Goal: Task Accomplishment & Management: Use online tool/utility

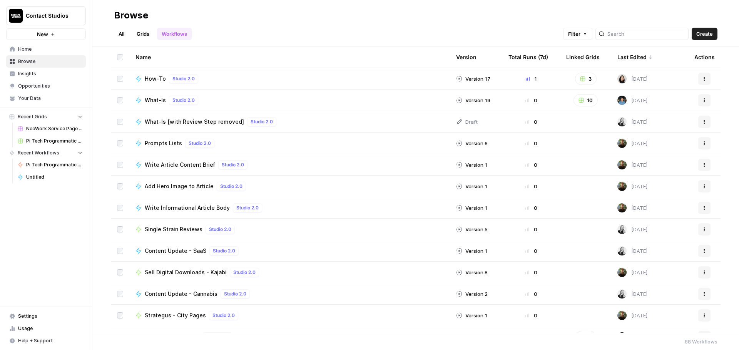
click at [381, 26] on div "All Grids Workflows Filter Create" at bounding box center [415, 31] width 603 height 18
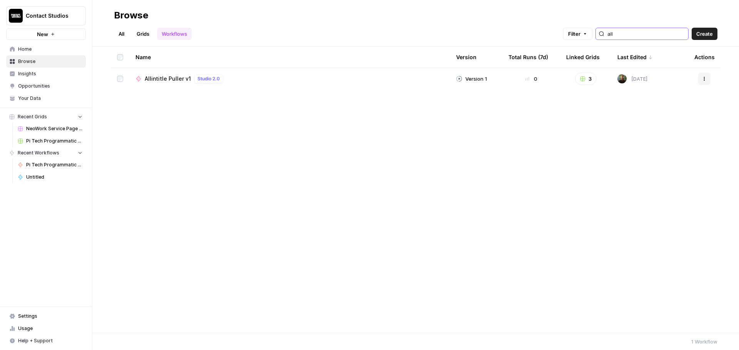
type input "all"
click at [171, 82] on span "Allintitle Puller v1" at bounding box center [168, 79] width 46 height 8
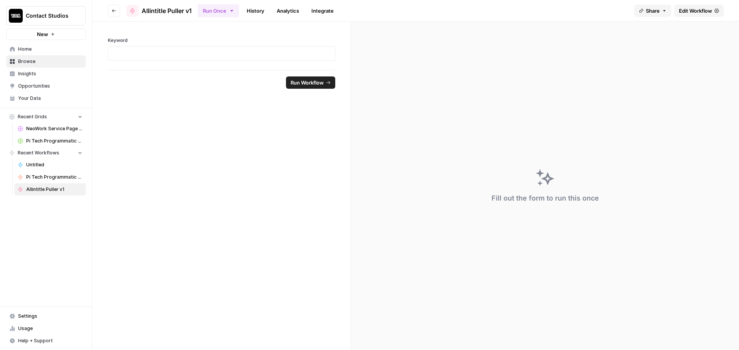
click at [254, 12] on link "History" at bounding box center [255, 11] width 27 height 12
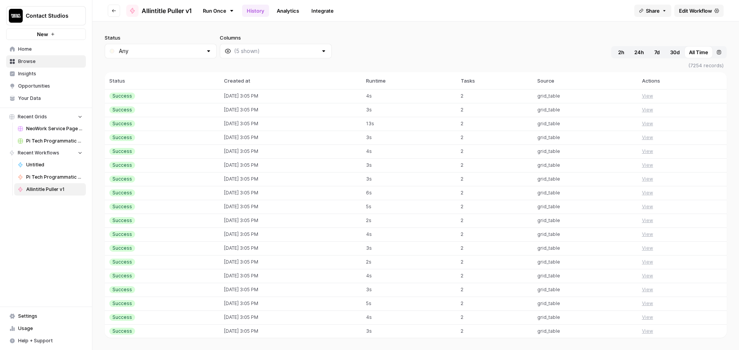
click at [117, 11] on button "Go back" at bounding box center [114, 11] width 12 height 12
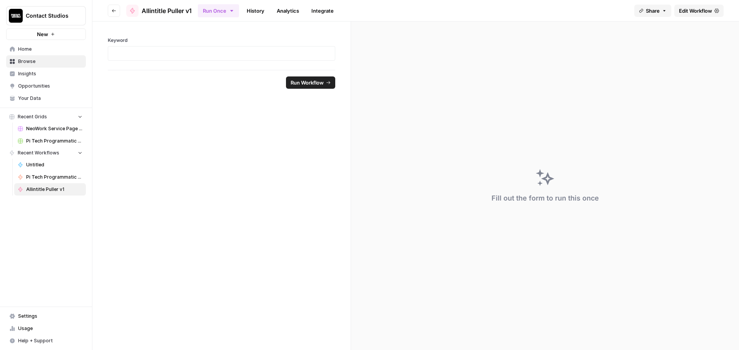
click at [32, 51] on span "Home" at bounding box center [50, 49] width 64 height 7
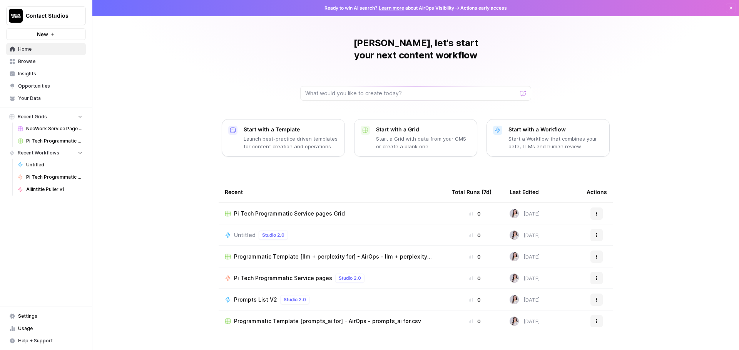
click at [52, 61] on span "Browse" at bounding box center [50, 61] width 64 height 7
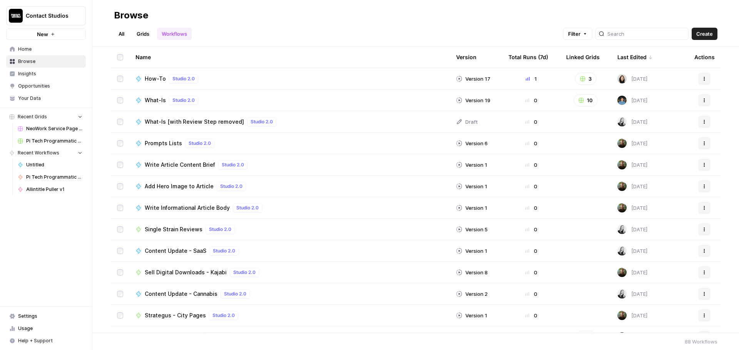
click at [141, 37] on link "Grids" at bounding box center [143, 34] width 22 height 12
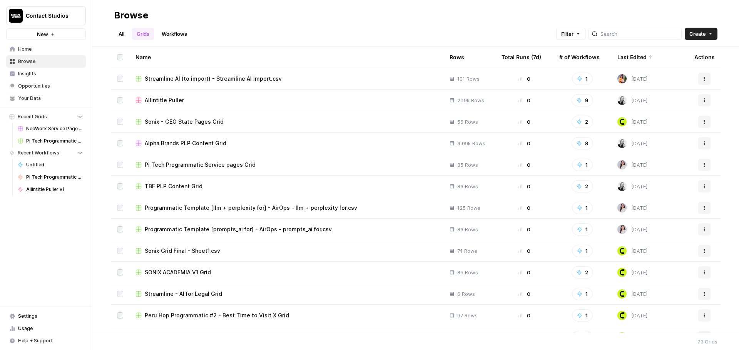
click at [299, 97] on div "Allintitle Puller" at bounding box center [286, 101] width 302 height 8
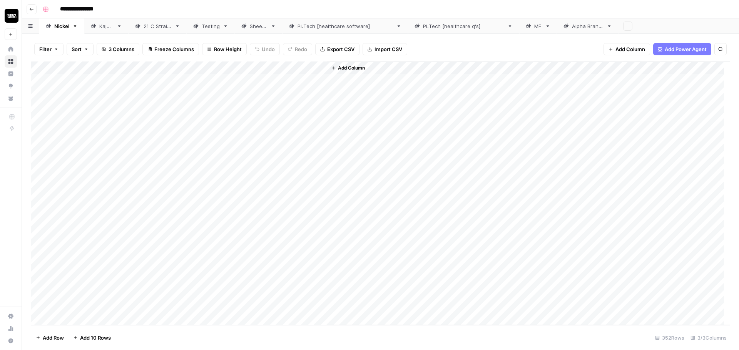
click at [351, 33] on link "[DOMAIN_NAME] [healthcare software]" at bounding box center [344, 25] width 125 height 15
drag, startPoint x: 438, startPoint y: 80, endPoint x: 438, endPoint y: 194, distance: 114.2
click at [438, 194] on div "Add Column" at bounding box center [380, 194] width 698 height 264
click at [62, 25] on div "Nickel" at bounding box center [61, 26] width 15 height 8
click at [302, 68] on div "Add Column" at bounding box center [380, 194] width 698 height 264
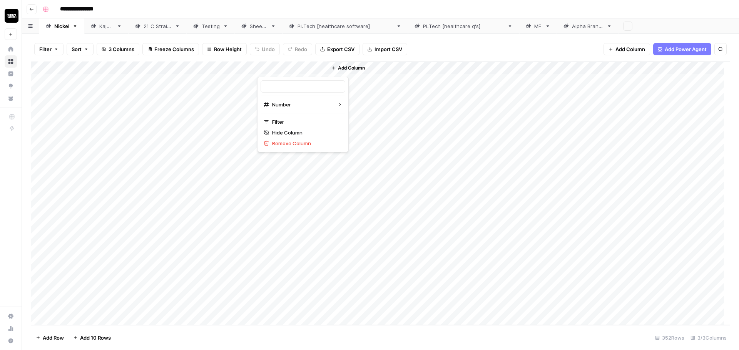
type input "Output"
click at [300, 123] on span "Filter" at bounding box center [305, 122] width 67 height 8
type input "Output"
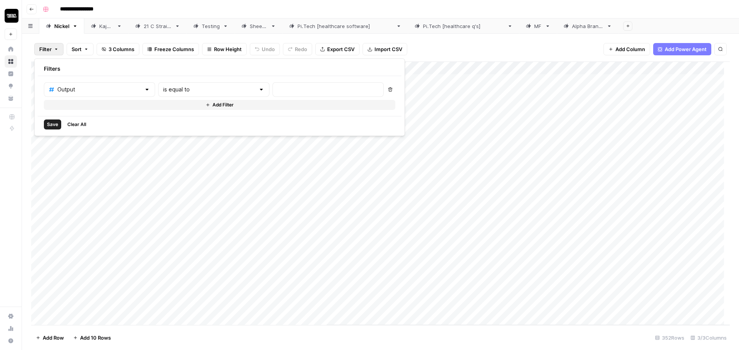
click at [249, 87] on div "is equal to" at bounding box center [213, 89] width 111 height 15
click at [333, 230] on div "Add Column" at bounding box center [528, 194] width 403 height 264
click at [293, 252] on div "Add Column" at bounding box center [380, 194] width 698 height 264
click at [135, 317] on div "Add Column" at bounding box center [380, 194] width 698 height 264
click at [273, 318] on div "Add Column" at bounding box center [380, 194] width 698 height 264
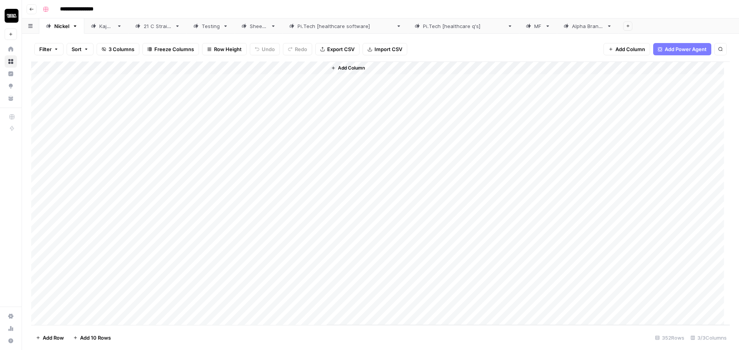
click at [126, 313] on div "Add Column" at bounding box center [380, 194] width 698 height 264
click at [132, 266] on div "Add Column" at bounding box center [380, 194] width 698 height 264
click at [161, 216] on div "Add Column" at bounding box center [380, 194] width 698 height 264
click at [153, 173] on div "Add Column" at bounding box center [380, 194] width 698 height 264
click at [155, 137] on div "Add Column" at bounding box center [380, 194] width 698 height 264
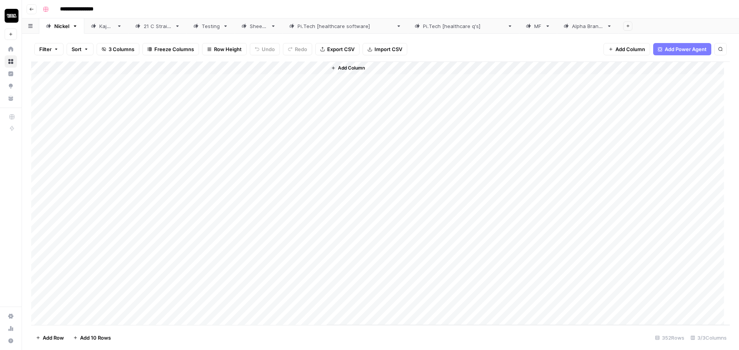
drag, startPoint x: 95, startPoint y: 89, endPoint x: 94, endPoint y: 278, distance: 188.9
click at [93, 283] on div "Add Column" at bounding box center [380, 194] width 698 height 264
click at [305, 99] on div "Add Column" at bounding box center [380, 194] width 698 height 264
click at [115, 168] on div "Add Column" at bounding box center [380, 194] width 698 height 264
drag, startPoint x: 119, startPoint y: 83, endPoint x: 117, endPoint y: 263, distance: 180.0
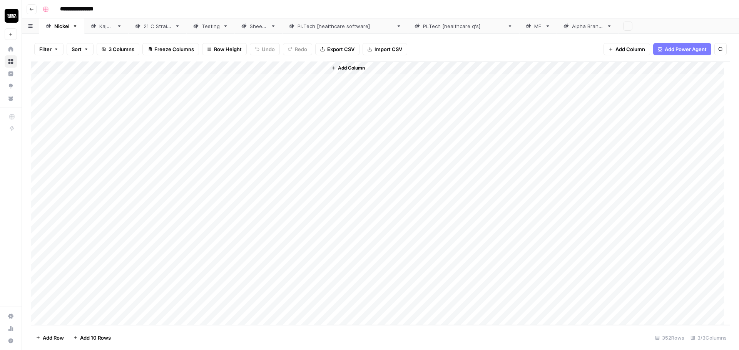
click at [117, 263] on div "Add Column" at bounding box center [380, 194] width 698 height 264
click at [163, 193] on div "Add Column" at bounding box center [380, 194] width 698 height 264
drag, startPoint x: 148, startPoint y: 76, endPoint x: 139, endPoint y: 313, distance: 237.5
click at [139, 313] on div "Add Column" at bounding box center [380, 194] width 698 height 264
click at [82, 148] on div "Add Column" at bounding box center [380, 194] width 698 height 264
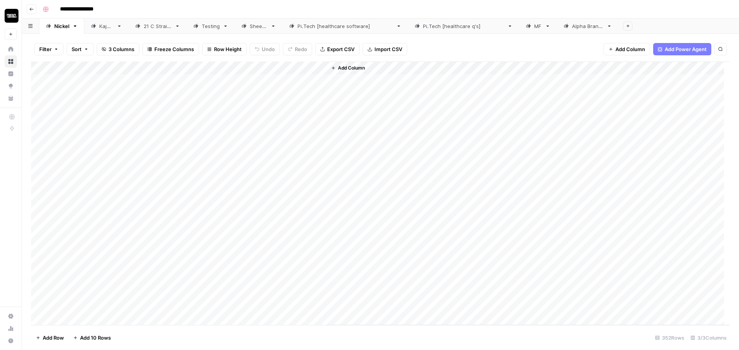
click at [123, 156] on div "Add Column" at bounding box center [380, 194] width 698 height 264
click at [89, 163] on div "Add Column" at bounding box center [380, 194] width 698 height 264
drag, startPoint x: 277, startPoint y: 86, endPoint x: 286, endPoint y: 260, distance: 174.1
click at [286, 260] on div "Add Column" at bounding box center [380, 194] width 698 height 264
click at [297, 158] on div "Add Column" at bounding box center [380, 194] width 698 height 264
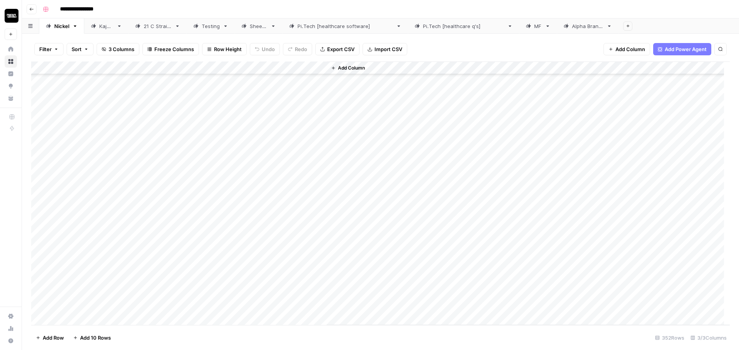
drag, startPoint x: 290, startPoint y: 87, endPoint x: 282, endPoint y: 330, distance: 243.2
click at [282, 330] on div "Filter Sort 3 Columns Freeze Columns Row Height Undo Redo Export CSV Import CSV…" at bounding box center [380, 192] width 717 height 317
click at [110, 281] on div "Add Column" at bounding box center [380, 194] width 698 height 264
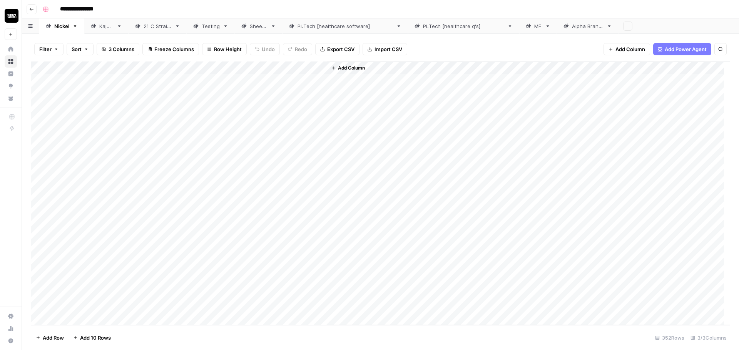
click at [89, 198] on div "Add Column" at bounding box center [380, 194] width 698 height 264
drag, startPoint x: 298, startPoint y: 81, endPoint x: 289, endPoint y: 312, distance: 231.0
click at [289, 312] on div "Add Column" at bounding box center [380, 194] width 698 height 264
click at [27, 7] on button "Go back" at bounding box center [32, 9] width 10 height 10
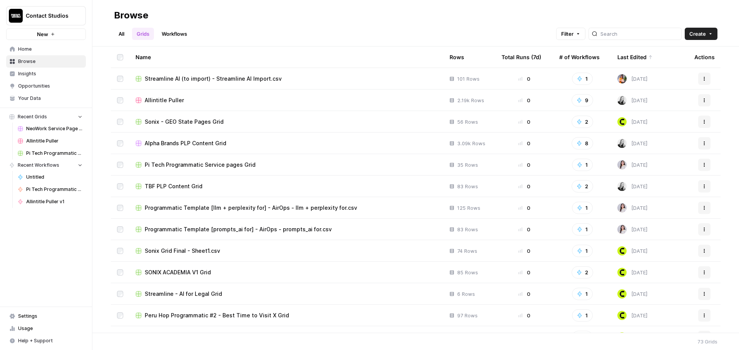
click at [31, 52] on span "Home" at bounding box center [50, 49] width 64 height 7
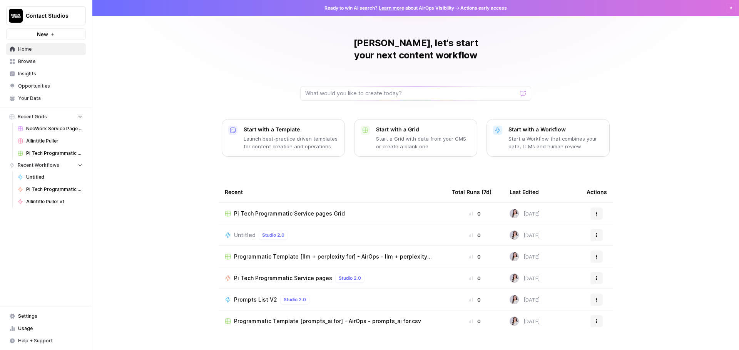
click at [33, 63] on span "Browse" at bounding box center [50, 61] width 64 height 7
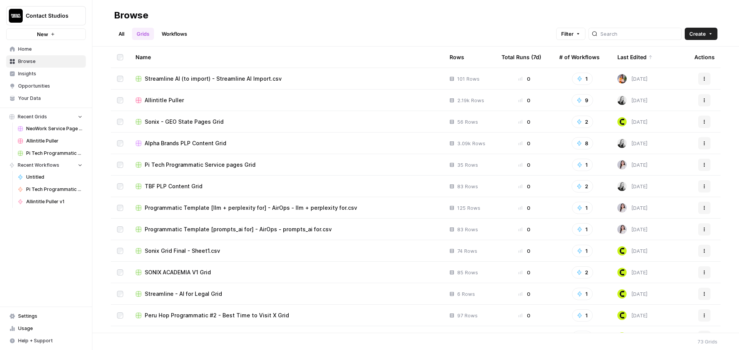
click at [118, 34] on link "All" at bounding box center [121, 34] width 15 height 12
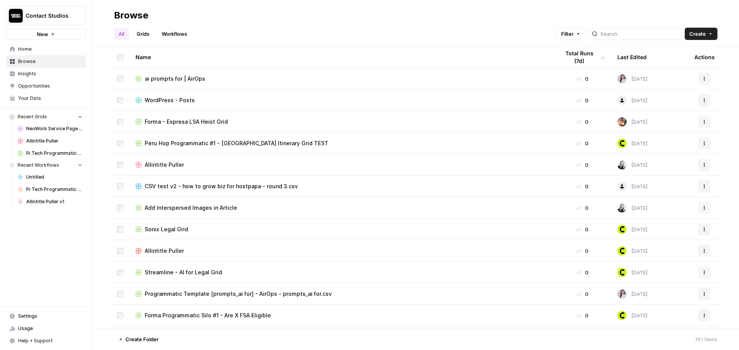
click at [184, 37] on link "Workflows" at bounding box center [174, 34] width 35 height 12
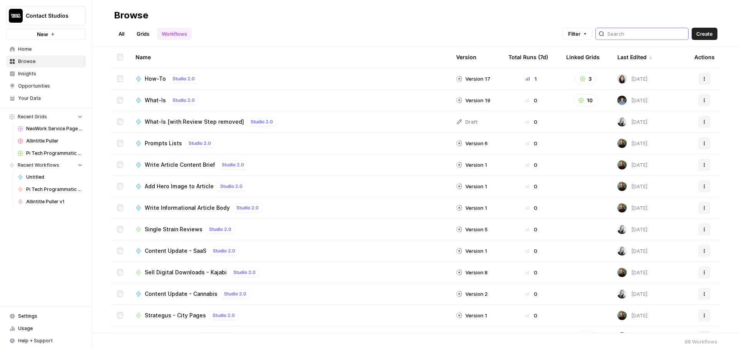
click at [659, 34] on input "search" at bounding box center [646, 34] width 78 height 8
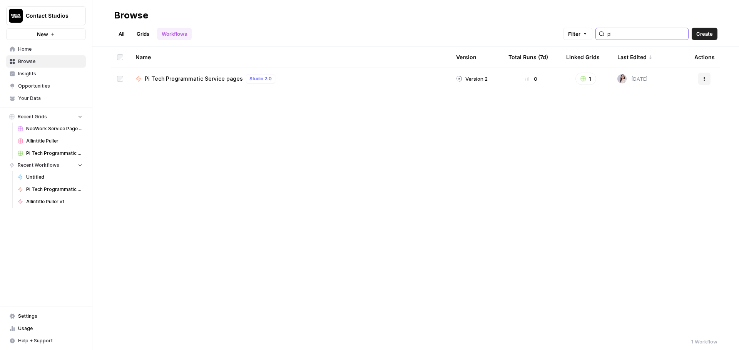
type input "pi"
click at [171, 77] on span "Pi Tech Programmatic Service pages" at bounding box center [194, 79] width 98 height 8
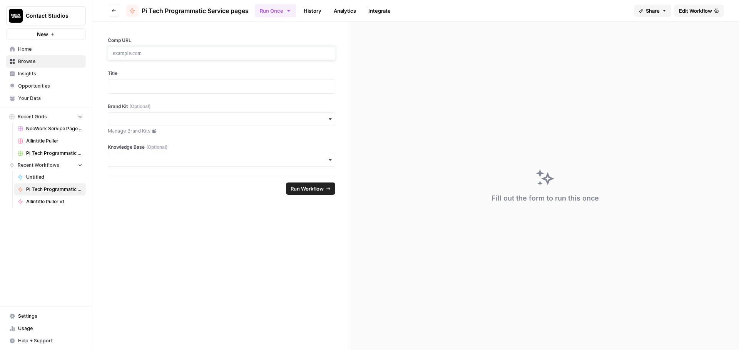
click at [173, 53] on p at bounding box center [221, 54] width 217 height 8
click at [253, 57] on div at bounding box center [221, 53] width 227 height 15
click at [226, 57] on p at bounding box center [221, 54] width 217 height 8
click at [200, 81] on div at bounding box center [221, 86] width 227 height 15
click at [201, 82] on div at bounding box center [221, 86] width 227 height 15
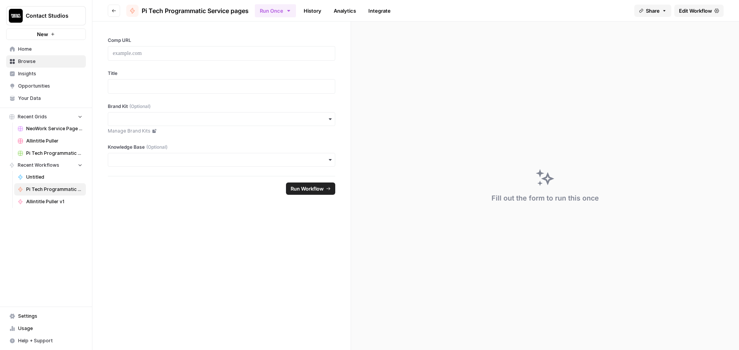
click at [207, 92] on div at bounding box center [221, 86] width 227 height 15
click at [210, 74] on label "Title" at bounding box center [221, 73] width 227 height 7
click at [215, 88] on p at bounding box center [221, 87] width 217 height 8
click at [182, 65] on div "Comp URL Title Brand Kit (Optional) Manage Brand Kits Knowledge Base (Optional)" at bounding box center [221, 99] width 258 height 155
click at [133, 78] on div "Title" at bounding box center [221, 82] width 227 height 24
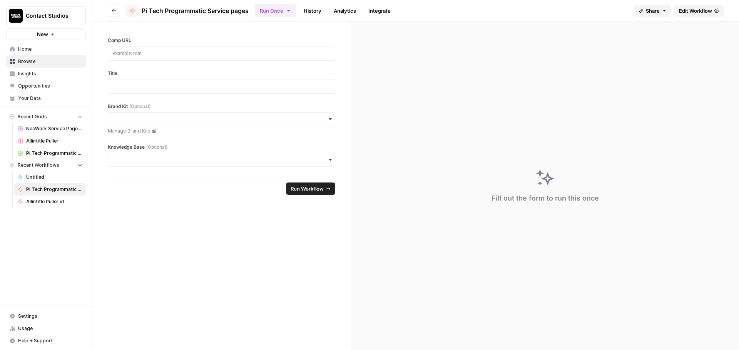
click at [118, 73] on label "Title" at bounding box center [221, 73] width 227 height 7
click at [174, 73] on label "Title" at bounding box center [221, 73] width 227 height 7
click at [110, 73] on label "Title" at bounding box center [221, 73] width 227 height 7
drag, startPoint x: 112, startPoint y: 73, endPoint x: 120, endPoint y: 79, distance: 10.5
click at [120, 79] on div "Title" at bounding box center [221, 82] width 227 height 24
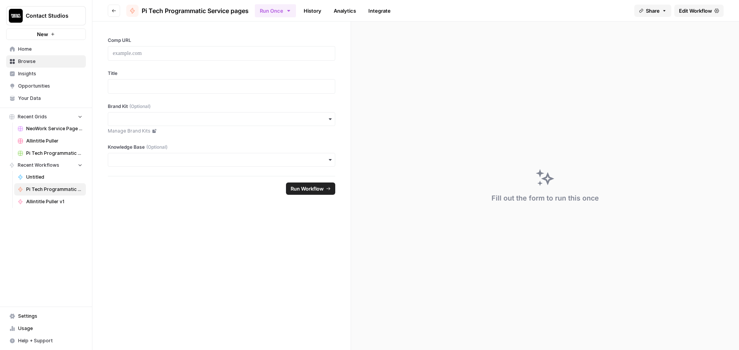
click at [108, 73] on label "Title" at bounding box center [221, 73] width 227 height 7
click at [209, 275] on form "Comp URL Title Brand Kit (Optional) Manage Brand Kits Knowledge Base (Optional)…" at bounding box center [221, 186] width 258 height 329
click at [313, 10] on link "History" at bounding box center [312, 11] width 27 height 12
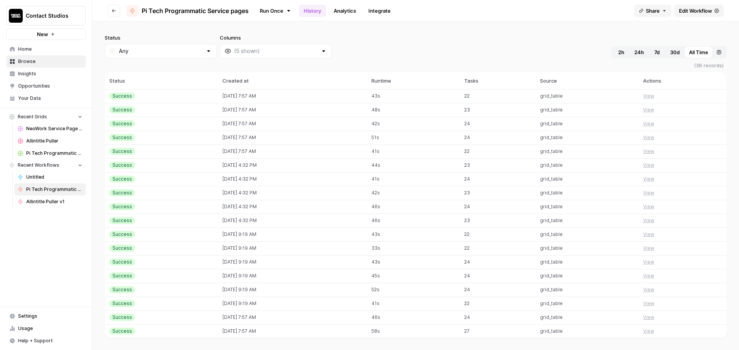
click at [163, 92] on td "Success" at bounding box center [161, 96] width 113 height 14
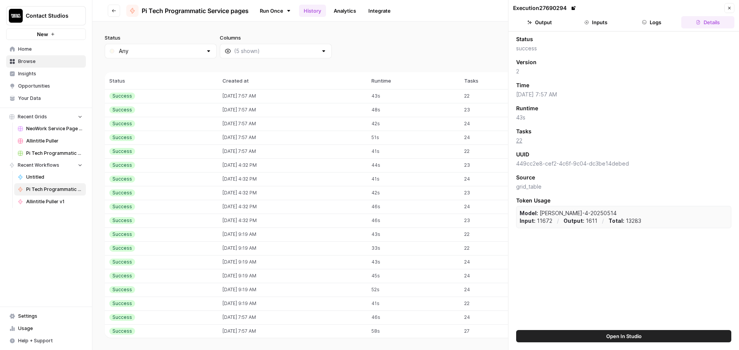
click at [591, 17] on button "Inputs" at bounding box center [595, 22] width 53 height 12
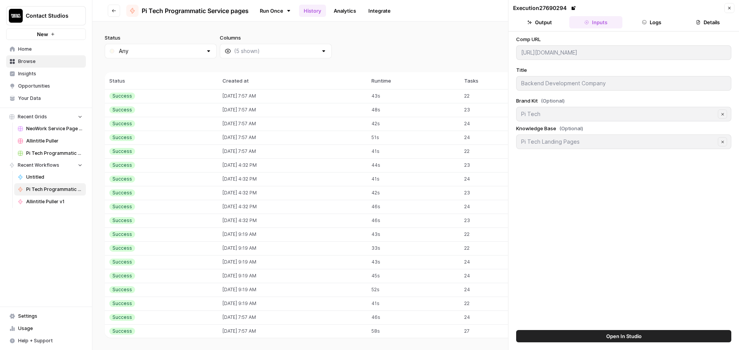
click at [560, 24] on button "Output" at bounding box center [539, 22] width 53 height 12
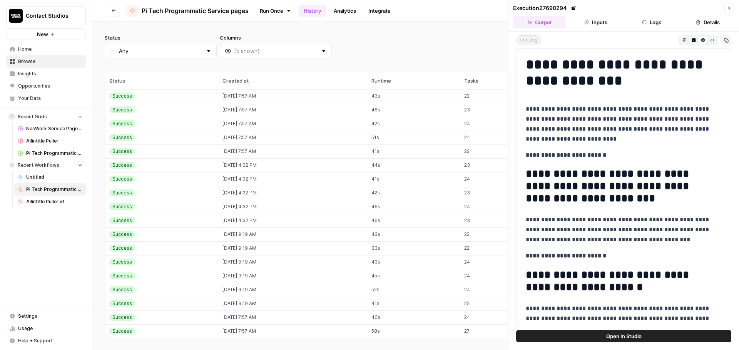
click at [573, 8] on icon at bounding box center [573, 8] width 4 height 4
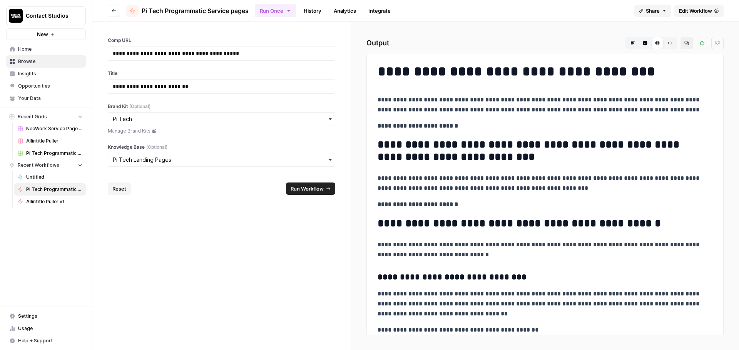
click at [232, 277] on form "**********" at bounding box center [221, 186] width 258 height 329
click at [231, 272] on form "**********" at bounding box center [221, 186] width 258 height 329
click at [636, 43] on button "Markdown" at bounding box center [632, 43] width 12 height 12
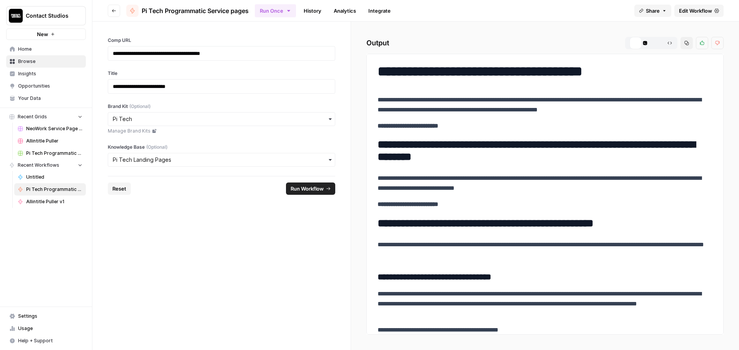
click at [652, 43] on button "HTML Viewer" at bounding box center [657, 43] width 12 height 12
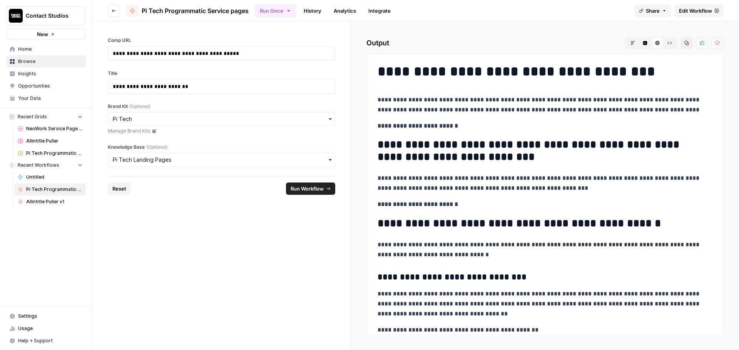
drag, startPoint x: 398, startPoint y: 146, endPoint x: 420, endPoint y: 151, distance: 22.6
click at [420, 151] on h2 "**********" at bounding box center [541, 151] width 329 height 25
drag, startPoint x: 404, startPoint y: 97, endPoint x: 425, endPoint y: 101, distance: 21.6
click at [425, 101] on p "**********" at bounding box center [541, 105] width 329 height 20
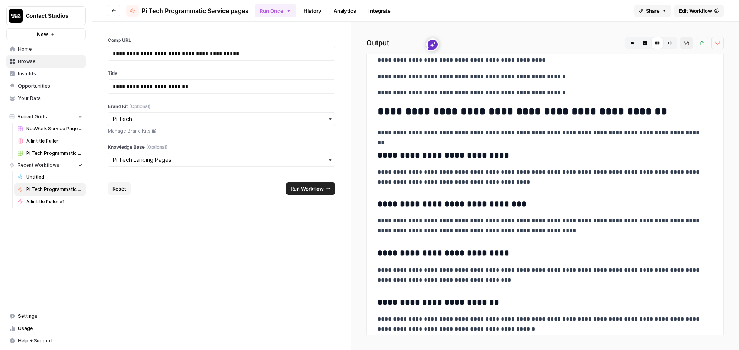
scroll to position [641, 0]
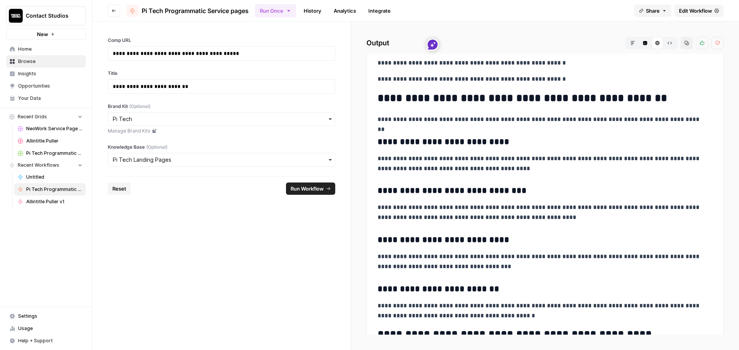
click at [553, 151] on div "**********" at bounding box center [545, 349] width 344 height 1859
click at [411, 181] on div "**********" at bounding box center [545, 349] width 344 height 1859
click at [465, 207] on p "**********" at bounding box center [541, 213] width 329 height 20
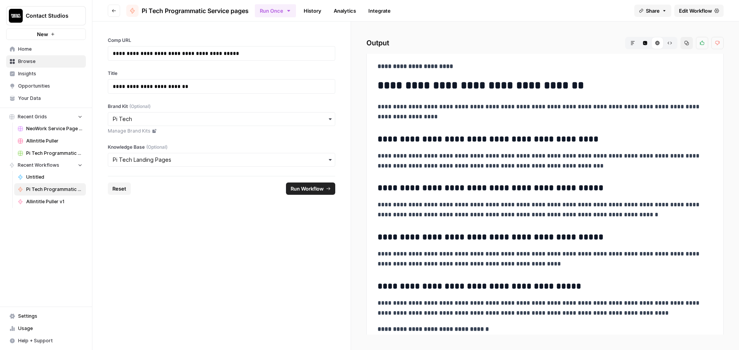
scroll to position [1123, 0]
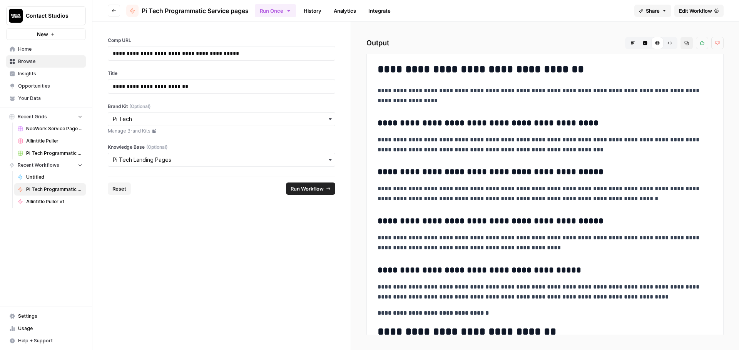
click at [446, 198] on p "**********" at bounding box center [541, 194] width 329 height 20
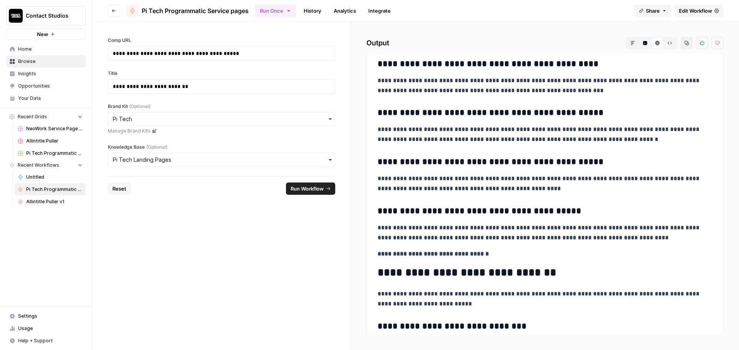
scroll to position [1220, 0]
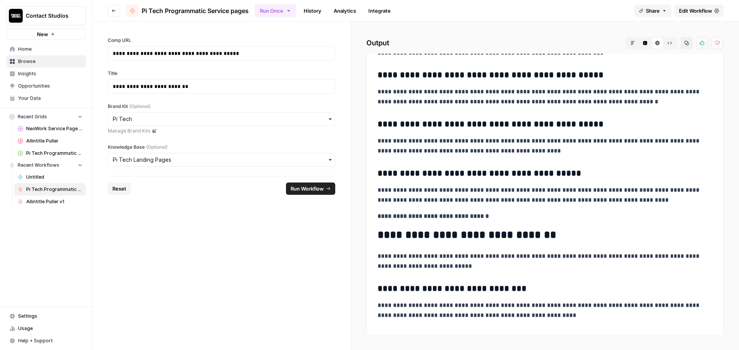
click at [448, 200] on p "**********" at bounding box center [541, 195] width 329 height 20
click at [458, 196] on p "**********" at bounding box center [541, 195] width 329 height 20
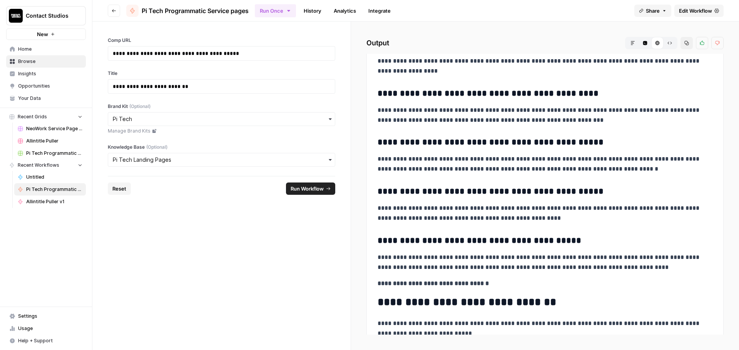
drag, startPoint x: 400, startPoint y: 110, endPoint x: 440, endPoint y: 231, distance: 127.5
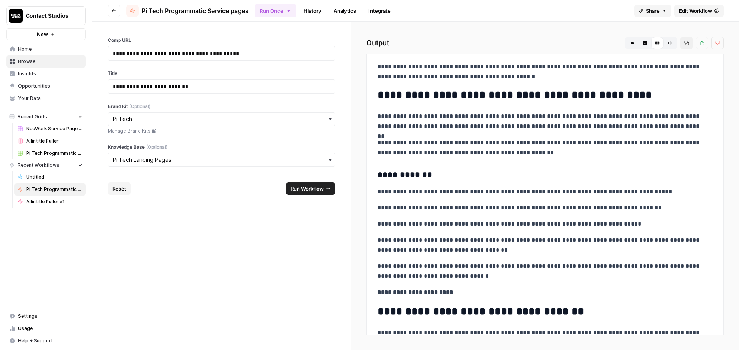
scroll to position [867, 0]
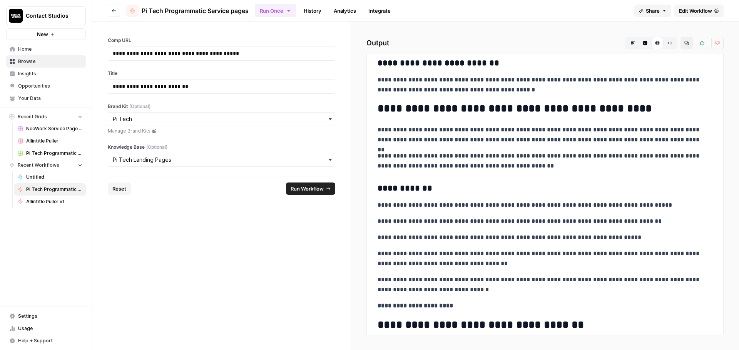
drag, startPoint x: 385, startPoint y: 107, endPoint x: 486, endPoint y: 284, distance: 203.8
click at [486, 284] on div "**********" at bounding box center [545, 122] width 344 height 1859
click at [484, 243] on p "**********" at bounding box center [541, 238] width 329 height 10
click at [437, 154] on p "**********" at bounding box center [541, 161] width 329 height 20
drag, startPoint x: 383, startPoint y: 108, endPoint x: 511, endPoint y: 287, distance: 219.5
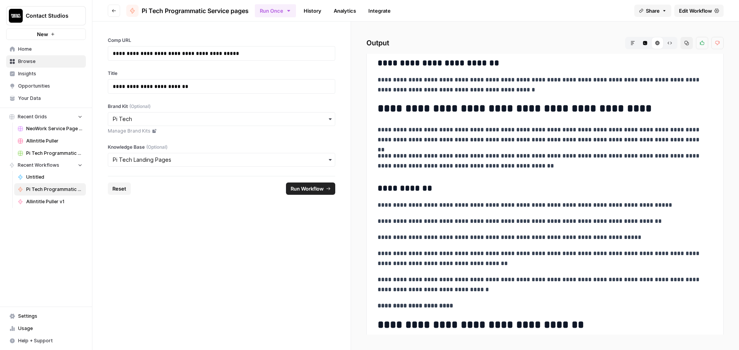
click at [511, 287] on div "**********" at bounding box center [545, 122] width 344 height 1859
click at [478, 186] on h3 "**********" at bounding box center [541, 188] width 329 height 11
click at [470, 155] on p "**********" at bounding box center [541, 161] width 329 height 20
click at [420, 135] on p "**********" at bounding box center [541, 135] width 329 height 20
click at [399, 108] on h2 "**********" at bounding box center [541, 109] width 329 height 12
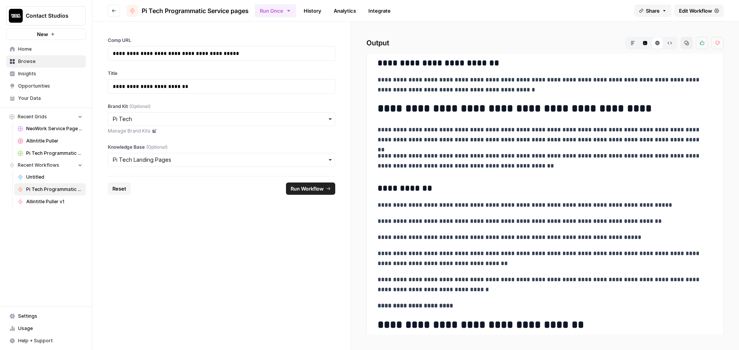
click at [426, 197] on div "**********" at bounding box center [545, 122] width 344 height 1859
click at [439, 147] on div "**********" at bounding box center [545, 122] width 344 height 1859
click at [504, 189] on h3 "**********" at bounding box center [541, 188] width 329 height 11
click at [17, 238] on div "Contact Studios New Home Browse Insights Opportunities Your Data Recent Grids N…" at bounding box center [46, 175] width 92 height 350
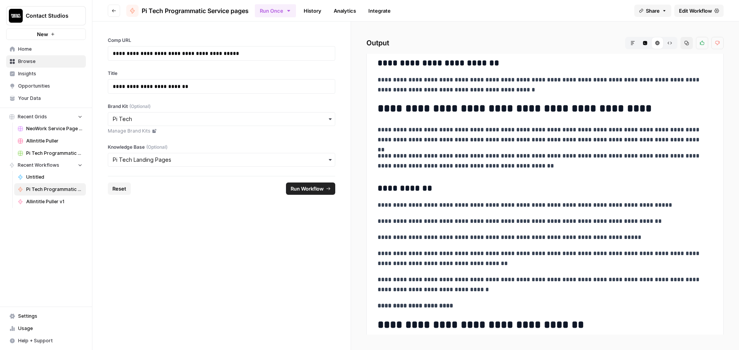
click at [107, 7] on header "Go back Pi Tech Programmatic Service pages Run Once History Analytics Integrate…" at bounding box center [415, 11] width 646 height 22
click at [118, 10] on button "Go back" at bounding box center [114, 11] width 12 height 12
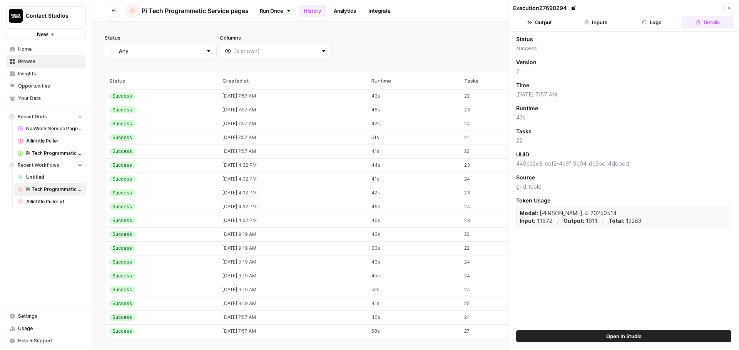
click at [113, 9] on icon "button" at bounding box center [114, 10] width 5 height 5
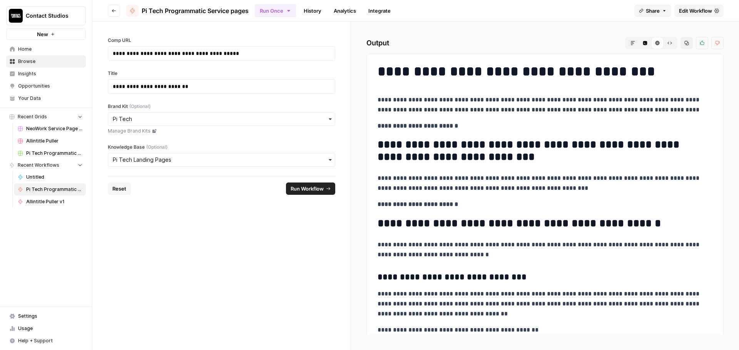
click at [112, 11] on button "Go back" at bounding box center [114, 11] width 12 height 12
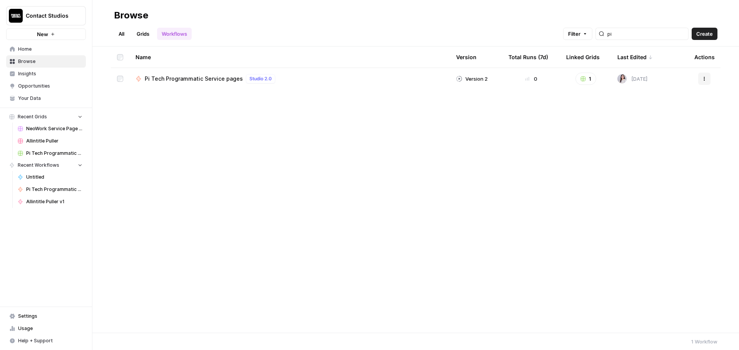
click at [146, 35] on link "Grids" at bounding box center [143, 34] width 22 height 12
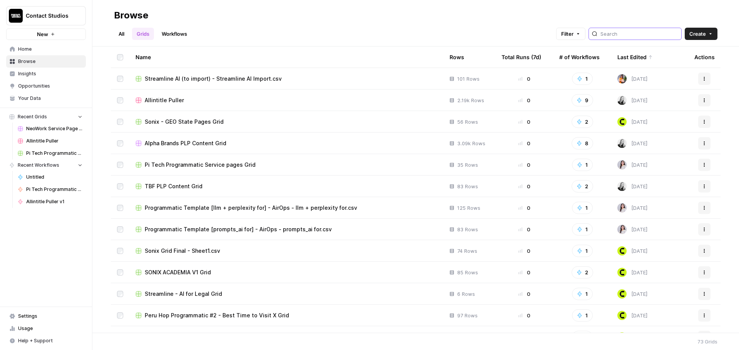
click at [635, 35] on input "search" at bounding box center [639, 34] width 78 height 8
click at [236, 166] on span "Pi Tech Programmatic Service pages Grid" at bounding box center [200, 165] width 111 height 8
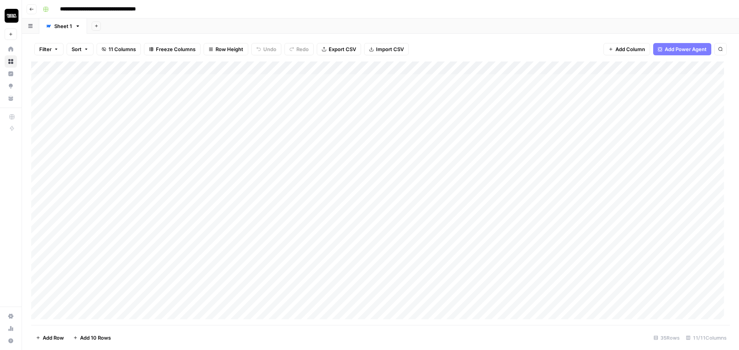
drag, startPoint x: 189, startPoint y: 180, endPoint x: 194, endPoint y: 182, distance: 5.2
click at [194, 272] on div "Add Column" at bounding box center [380, 194] width 698 height 264
drag, startPoint x: 263, startPoint y: 82, endPoint x: 263, endPoint y: 225, distance: 142.7
click at [260, 237] on div "Add Column" at bounding box center [380, 194] width 698 height 264
drag, startPoint x: 276, startPoint y: 80, endPoint x: 345, endPoint y: 177, distance: 119.7
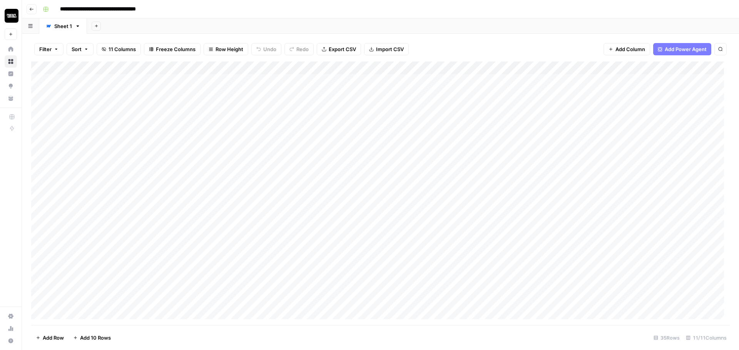
click at [345, 177] on div "Add Column" at bounding box center [380, 194] width 698 height 264
click at [262, 80] on div "Add Column" at bounding box center [380, 194] width 698 height 264
click at [302, 142] on div "Add Column" at bounding box center [380, 194] width 698 height 264
click at [342, 174] on div "Add Column" at bounding box center [380, 194] width 698 height 264
click at [287, 134] on div "Add Column" at bounding box center [380, 194] width 698 height 264
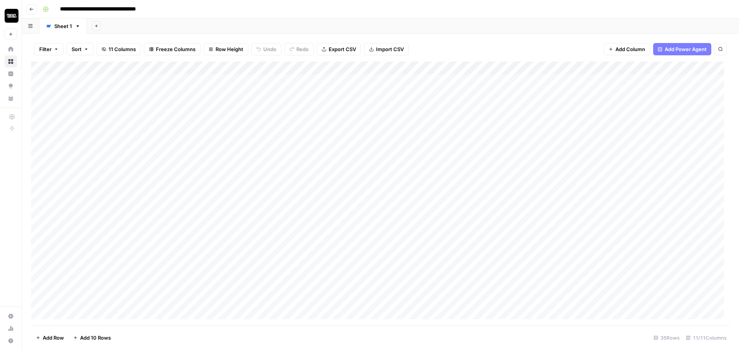
click at [261, 109] on div "Add Column" at bounding box center [380, 194] width 698 height 264
click at [213, 160] on div "Add Column" at bounding box center [380, 194] width 698 height 264
click at [256, 151] on div "Add Column" at bounding box center [380, 194] width 698 height 264
click at [276, 232] on div "Add Column" at bounding box center [380, 194] width 698 height 264
click at [290, 252] on div "Add Column" at bounding box center [380, 194] width 698 height 264
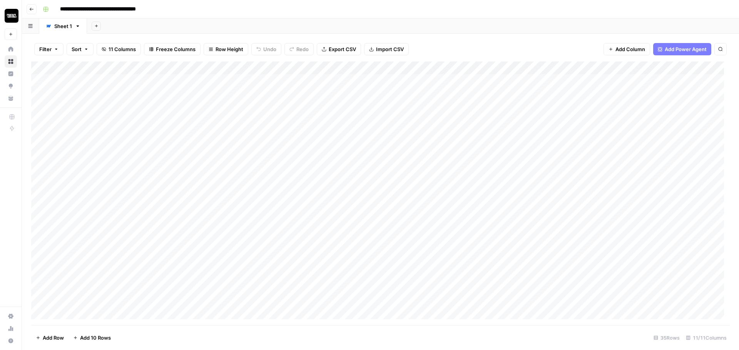
click at [348, 201] on div "Add Column" at bounding box center [380, 194] width 698 height 264
click at [289, 175] on div "Add Column" at bounding box center [380, 194] width 698 height 264
click at [358, 225] on div "Add Column" at bounding box center [380, 194] width 698 height 264
click at [227, 134] on div "Add Column" at bounding box center [380, 194] width 698 height 264
click at [187, 180] on div "Add Column" at bounding box center [380, 194] width 698 height 264
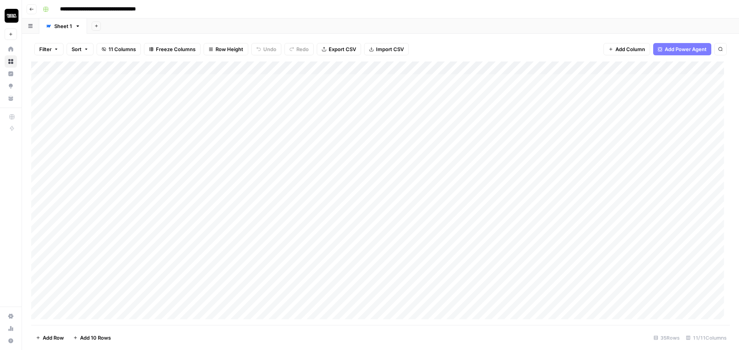
click at [128, 165] on div "Add Column" at bounding box center [380, 194] width 698 height 264
click at [186, 174] on div "Add Column" at bounding box center [380, 194] width 698 height 264
click at [192, 218] on div "Add Column" at bounding box center [380, 194] width 698 height 264
drag, startPoint x: 192, startPoint y: 118, endPoint x: 241, endPoint y: 203, distance: 97.9
click at [241, 203] on div "Add Column" at bounding box center [380, 194] width 698 height 264
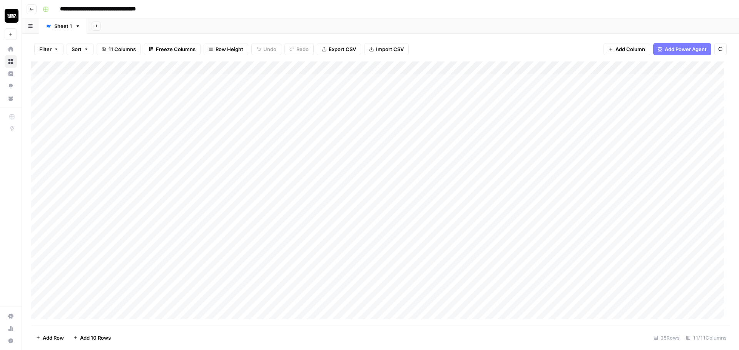
click at [204, 233] on div "Add Column" at bounding box center [380, 194] width 698 height 264
drag, startPoint x: 200, startPoint y: 151, endPoint x: 221, endPoint y: 208, distance: 61.3
click at [221, 208] on div "Add Column" at bounding box center [380, 194] width 698 height 264
click at [33, 10] on icon "button" at bounding box center [31, 9] width 5 height 5
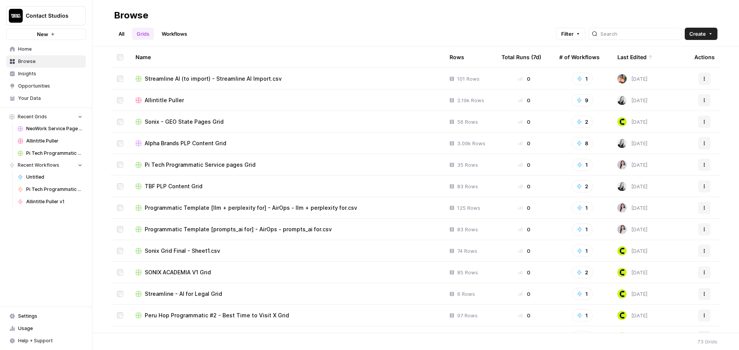
click at [610, 34] on div at bounding box center [634, 34] width 93 height 12
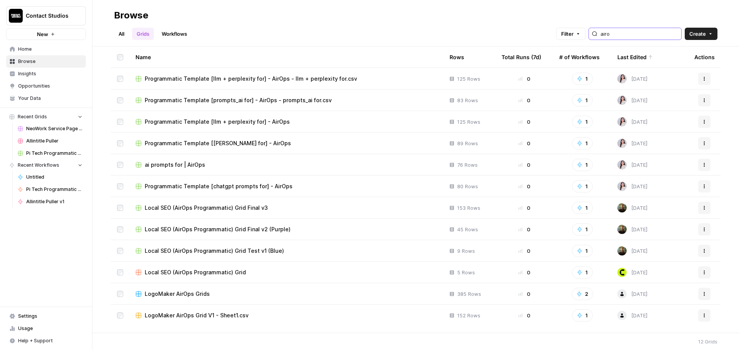
type input "airo"
click at [325, 82] on span "Programmatic Template [llm + perplexity for] - AirOps - llm + perplexity for.csv" at bounding box center [251, 79] width 212 height 8
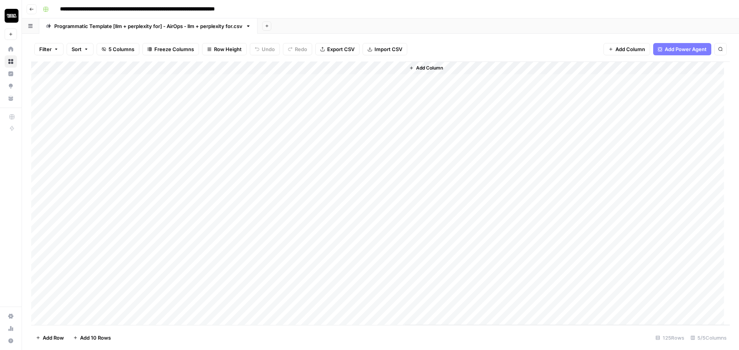
click at [37, 12] on header "**********" at bounding box center [380, 9] width 717 height 18
click at [32, 10] on icon "button" at bounding box center [31, 9] width 5 height 5
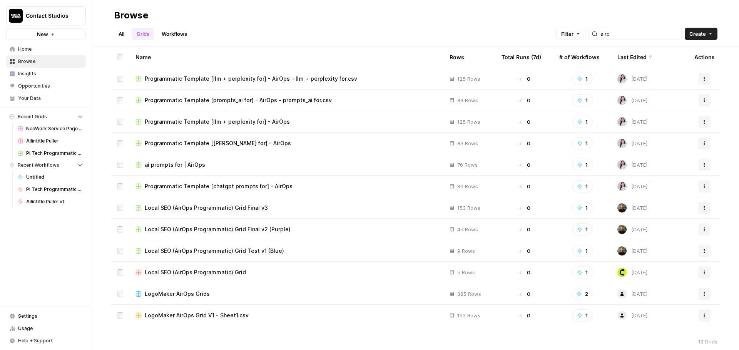
click at [214, 191] on td "Programmatic Template [chatgpt prompts for] - AirOps" at bounding box center [286, 186] width 314 height 21
click at [213, 185] on span "Programmatic Template [chatgpt prompts for] - AirOps" at bounding box center [219, 187] width 148 height 8
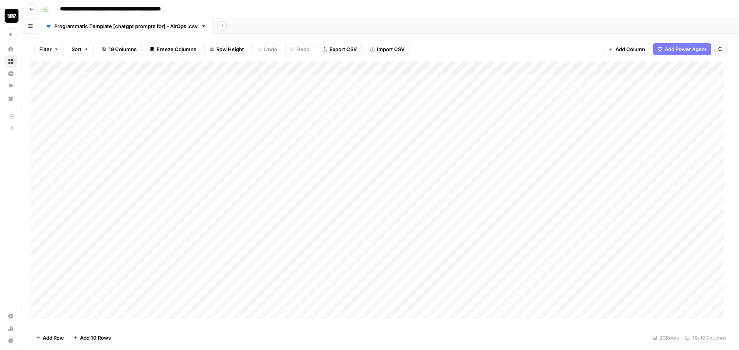
click at [397, 91] on div "Add Column" at bounding box center [380, 194] width 698 height 264
click at [495, 82] on div "Add Column" at bounding box center [380, 194] width 698 height 264
click at [190, 100] on div "Add Column" at bounding box center [380, 194] width 698 height 264
click at [190, 80] on div "Add Column" at bounding box center [380, 194] width 698 height 264
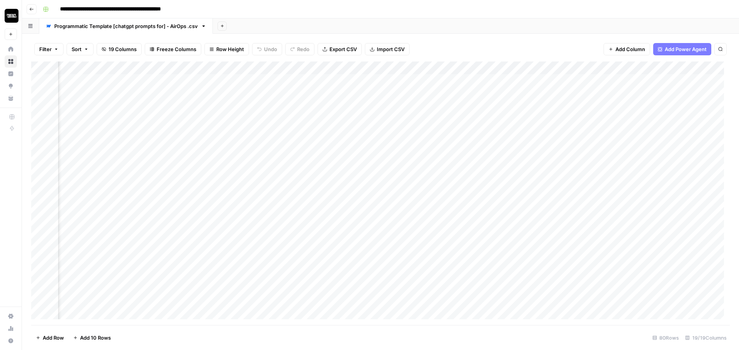
click at [222, 110] on div "Add Column" at bounding box center [380, 194] width 698 height 264
click at [230, 124] on div "Add Column" at bounding box center [380, 194] width 698 height 264
click at [218, 137] on div "Add Column" at bounding box center [380, 194] width 698 height 264
drag, startPoint x: 247, startPoint y: 72, endPoint x: 275, endPoint y: 68, distance: 28.3
click at [275, 68] on div "Add Column" at bounding box center [380, 194] width 698 height 264
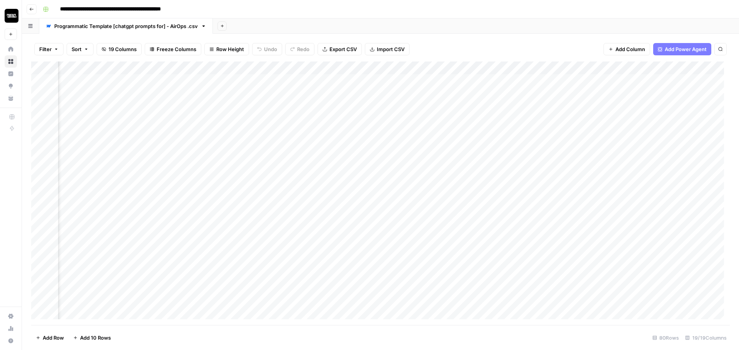
click at [226, 149] on div "Add Column" at bounding box center [380, 194] width 698 height 264
click at [228, 162] on div "Add Column" at bounding box center [380, 194] width 698 height 264
click at [248, 173] on div "Add Column" at bounding box center [380, 194] width 698 height 264
click at [245, 189] on div "Add Column" at bounding box center [380, 194] width 698 height 264
click at [242, 204] on div "Add Column" at bounding box center [380, 194] width 698 height 264
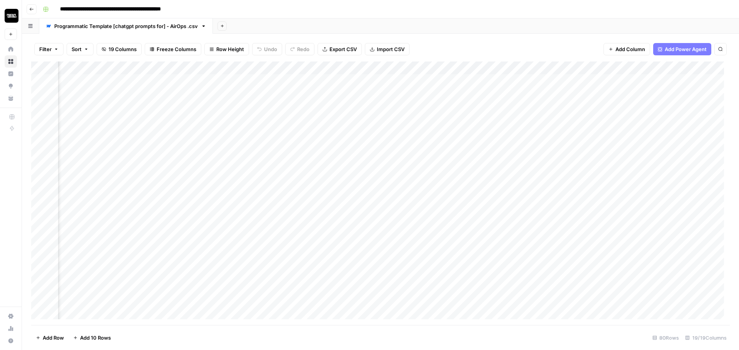
click at [34, 12] on button "Go back" at bounding box center [32, 9] width 10 height 10
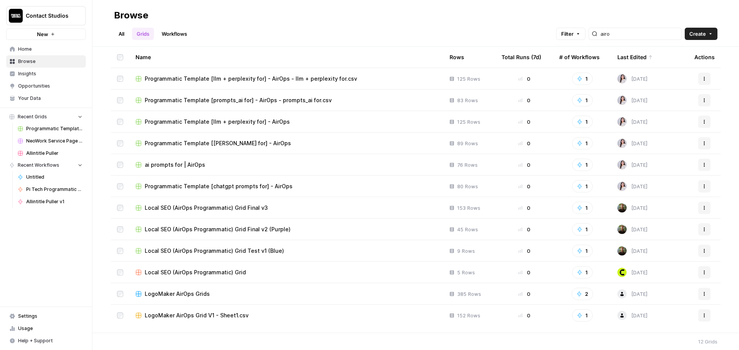
click at [601, 33] on div "airo" at bounding box center [634, 34] width 93 height 12
click at [617, 34] on input "airo" at bounding box center [639, 34] width 78 height 8
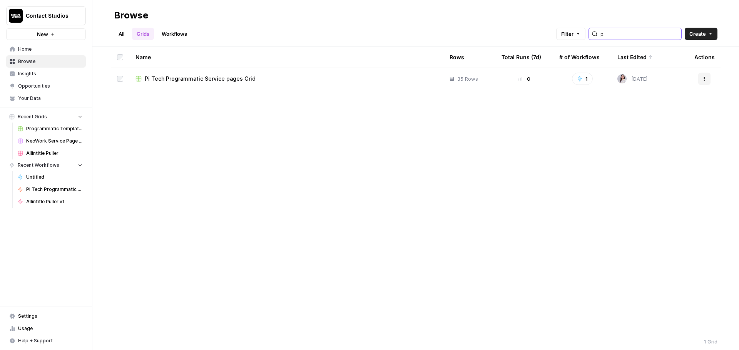
type input "pi"
click at [237, 75] on span "Pi Tech Programmatic Service pages Grid" at bounding box center [200, 79] width 111 height 8
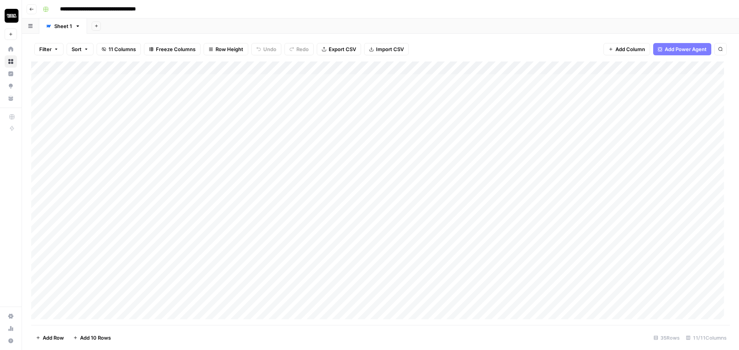
click at [109, 94] on div "Add Column" at bounding box center [380, 194] width 698 height 264
click at [186, 183] on div "Add Column" at bounding box center [380, 194] width 698 height 264
click at [89, 192] on div "Add Column" at bounding box center [380, 194] width 698 height 264
click at [227, 186] on div "Add Column" at bounding box center [380, 194] width 698 height 264
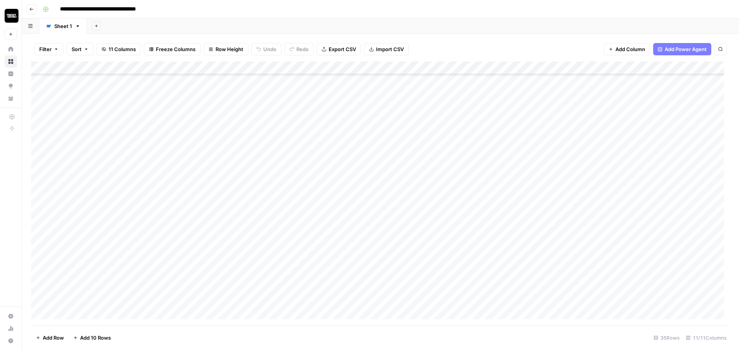
click at [217, 222] on div "Add Column" at bounding box center [380, 194] width 698 height 264
click at [208, 190] on div "Add Column" at bounding box center [380, 194] width 698 height 264
click at [207, 206] on div "Add Column" at bounding box center [380, 194] width 698 height 264
click at [185, 213] on div "Add Column" at bounding box center [380, 194] width 698 height 264
click at [180, 205] on div "Add Column" at bounding box center [380, 194] width 698 height 264
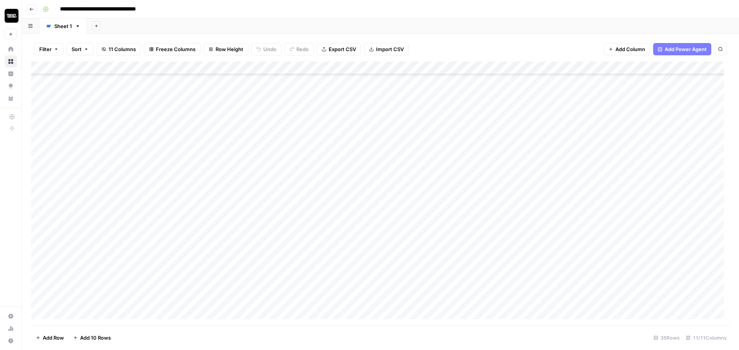
click at [192, 222] on div "Add Column" at bounding box center [380, 194] width 698 height 264
click at [185, 235] on div "Add Column" at bounding box center [380, 194] width 698 height 264
click at [185, 259] on div "Add Column" at bounding box center [380, 194] width 698 height 264
click at [182, 283] on div "Add Column" at bounding box center [380, 194] width 698 height 264
click at [544, 35] on div "Filter Sort 11 Columns Freeze Columns Row Height Undo Redo Export CSV Import CS…" at bounding box center [380, 192] width 717 height 317
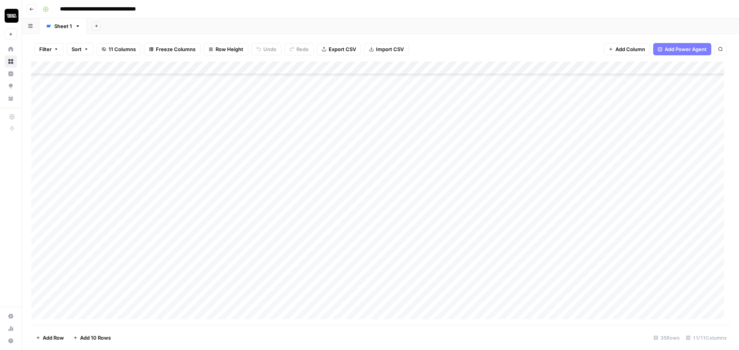
click at [522, 43] on div "Filter Sort 11 Columns Freeze Columns Row Height Undo Redo Export CSV Import CS…" at bounding box center [380, 49] width 698 height 25
click at [661, 27] on div "Add Sheet" at bounding box center [413, 25] width 652 height 15
